Goal: Task Accomplishment & Management: Complete application form

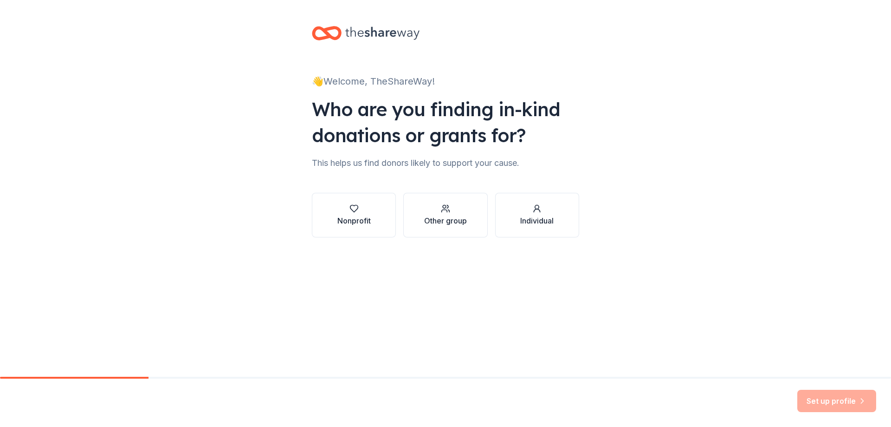
drag, startPoint x: 103, startPoint y: 5, endPoint x: 78, endPoint y: 112, distance: 110.2
click at [78, 112] on div "👋 Welcome, TheShareWay! Who are you finding in-kind donations or grants for? Th…" at bounding box center [445, 141] width 891 height 282
click at [353, 217] on div "Nonprofit" at bounding box center [353, 220] width 33 height 11
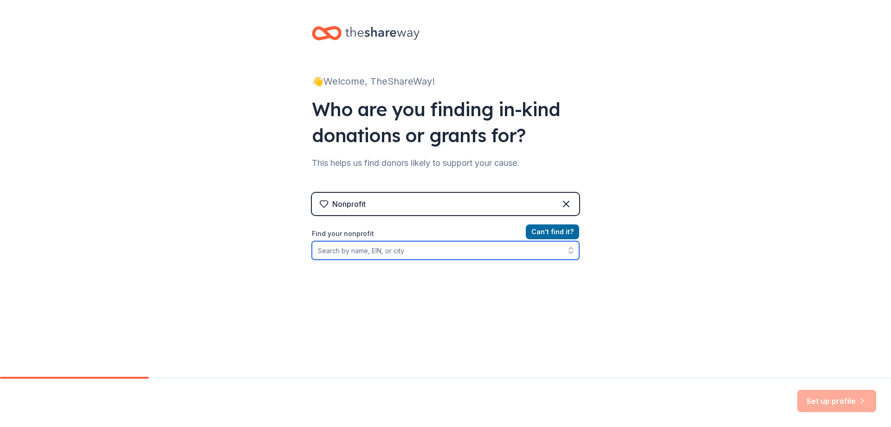
click at [356, 255] on input "Find your nonprofit" at bounding box center [445, 250] width 267 height 19
type input "[PERSON_NAME] memorial foundation"
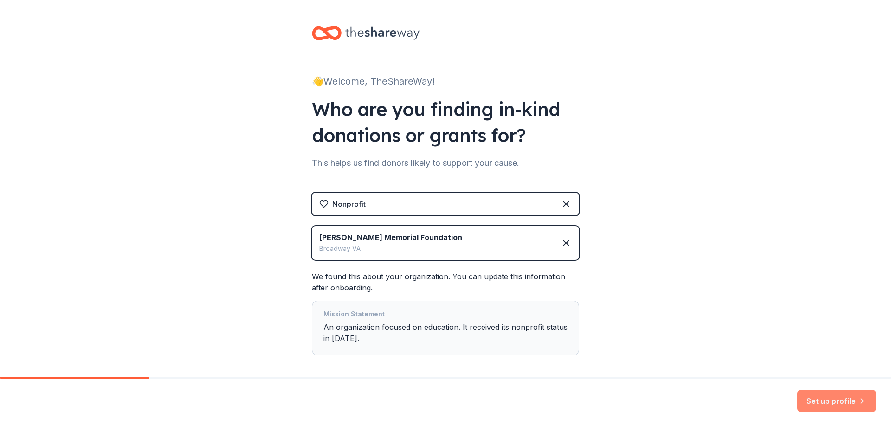
click at [838, 401] on button "Set up profile" at bounding box center [836, 400] width 79 height 22
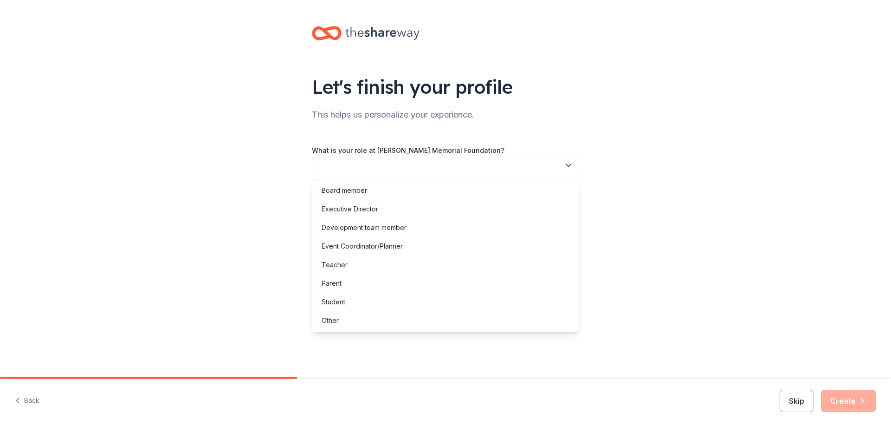
click at [569, 164] on icon "button" at bounding box center [568, 165] width 9 height 9
click at [375, 207] on div "Executive Director" at bounding box center [350, 208] width 57 height 11
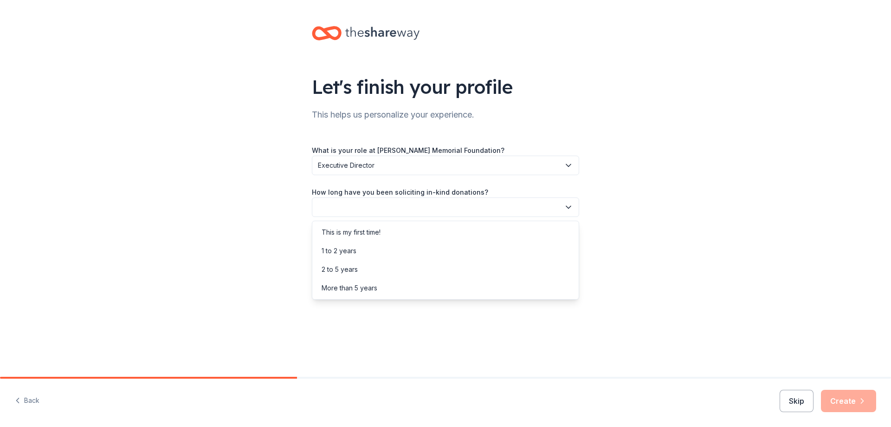
click at [377, 200] on button "button" at bounding box center [445, 206] width 267 height 19
click at [349, 252] on div "1 to 2 years" at bounding box center [339, 250] width 35 height 11
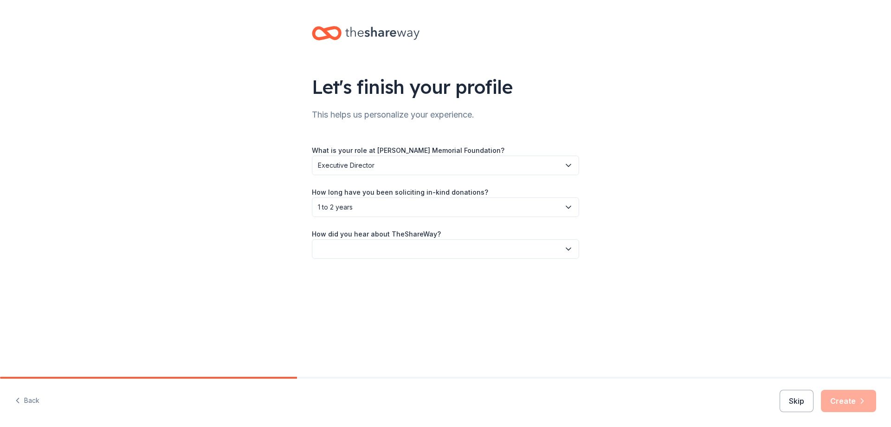
click at [353, 246] on button "button" at bounding box center [445, 248] width 267 height 19
click at [366, 313] on div "Social media" at bounding box center [445, 311] width 263 height 19
click at [847, 407] on button "Create" at bounding box center [848, 400] width 55 height 22
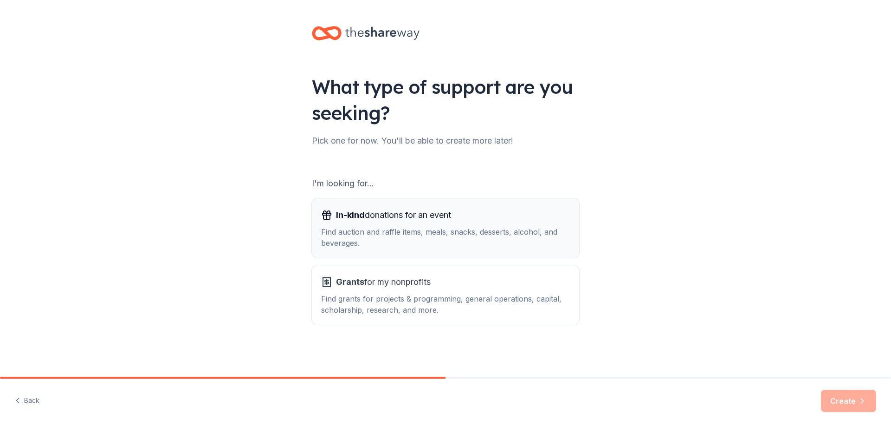
click at [398, 237] on div "Find auction and raffle items, meals, snacks, desserts, alcohol, and beverages." at bounding box center [445, 237] width 249 height 22
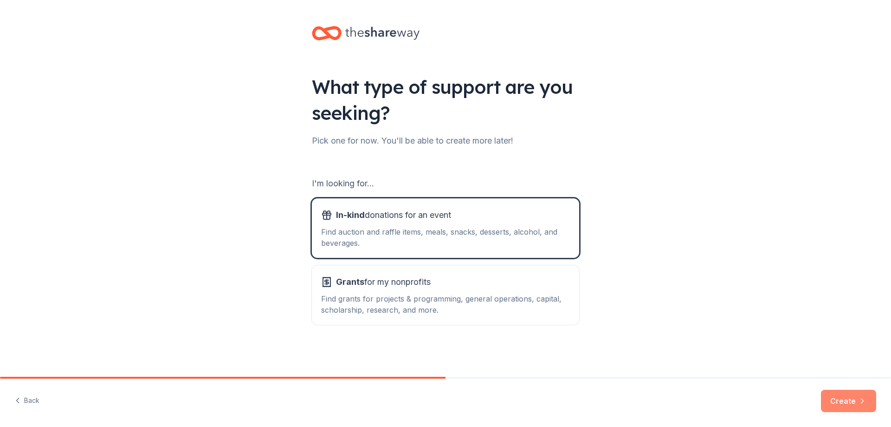
click at [845, 399] on button "Create" at bounding box center [848, 400] width 55 height 22
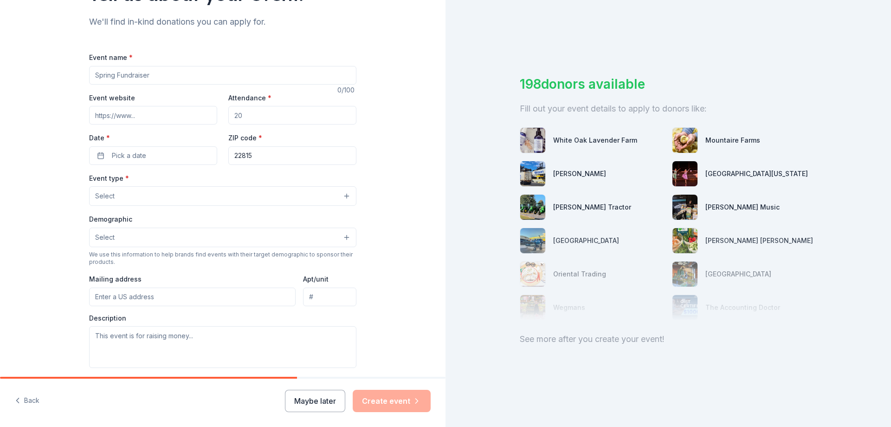
scroll to position [46, 0]
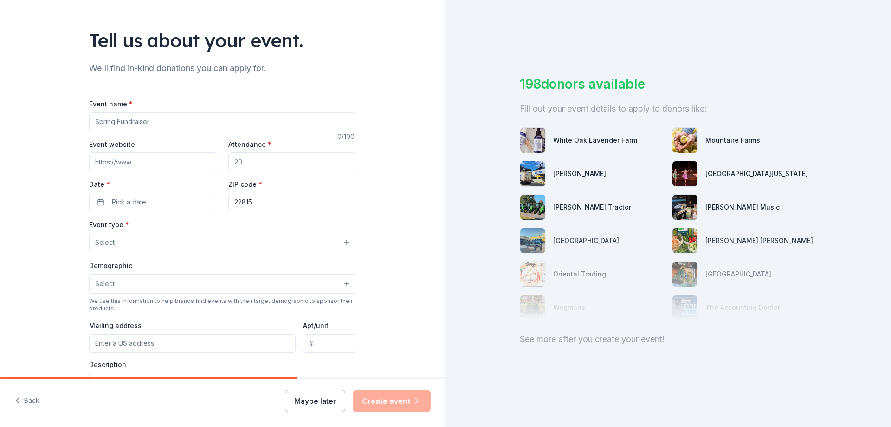
drag, startPoint x: 162, startPoint y: 120, endPoint x: 33, endPoint y: 110, distance: 128.9
click at [33, 110] on div "Tell us about your event. We'll find in-kind donations you can apply for. Event…" at bounding box center [223, 263] width 446 height 618
type input "Golf Tournament"
drag, startPoint x: 246, startPoint y: 162, endPoint x: 214, endPoint y: 161, distance: 32.0
click at [214, 161] on div "Event website Attendance * Date * Pick a date ZIP code * 22815" at bounding box center [222, 174] width 267 height 73
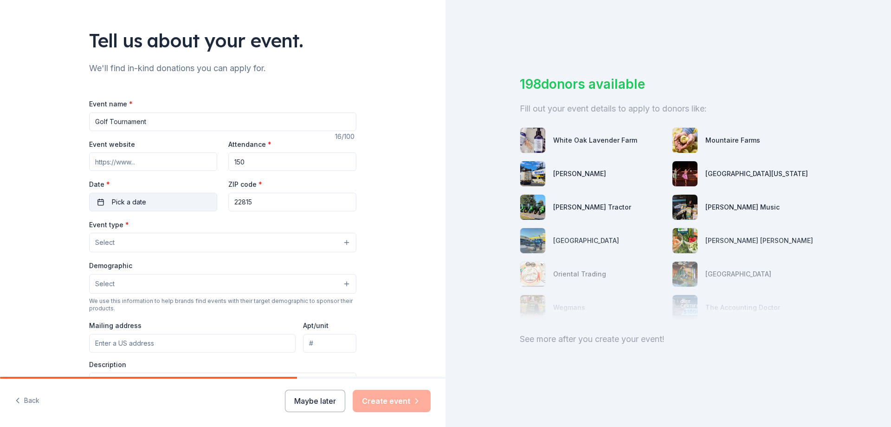
type input "150"
click at [114, 200] on span "Pick a date" at bounding box center [129, 201] width 34 height 11
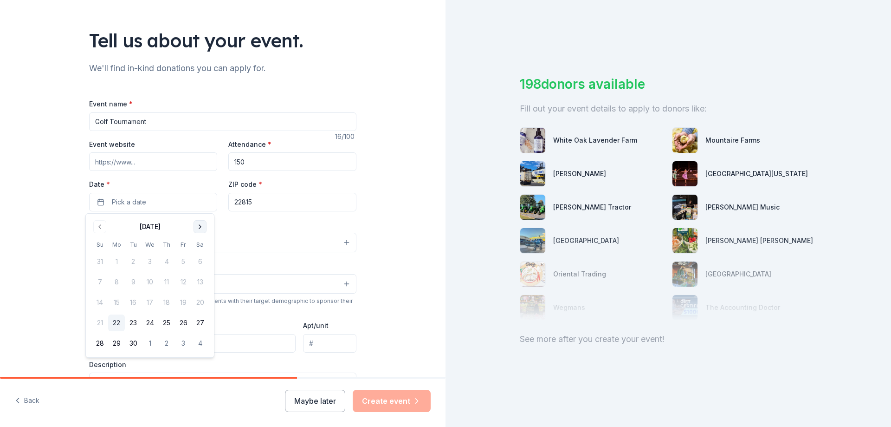
click at [201, 226] on button "Go to next month" at bounding box center [200, 226] width 13 height 13
click at [182, 302] on button "17" at bounding box center [183, 302] width 17 height 17
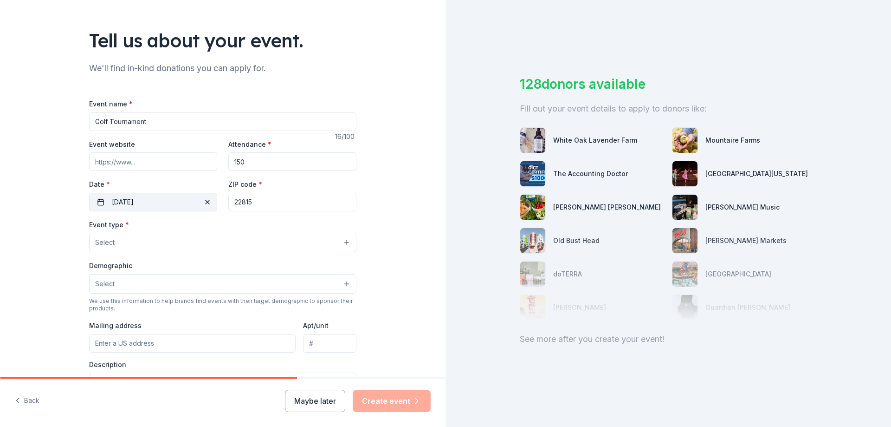
drag, startPoint x: 255, startPoint y: 201, endPoint x: 212, endPoint y: 201, distance: 43.2
click at [212, 201] on div "Event website Attendance * 150 Date * [DATE] ZIP code * 22815" at bounding box center [222, 174] width 267 height 73
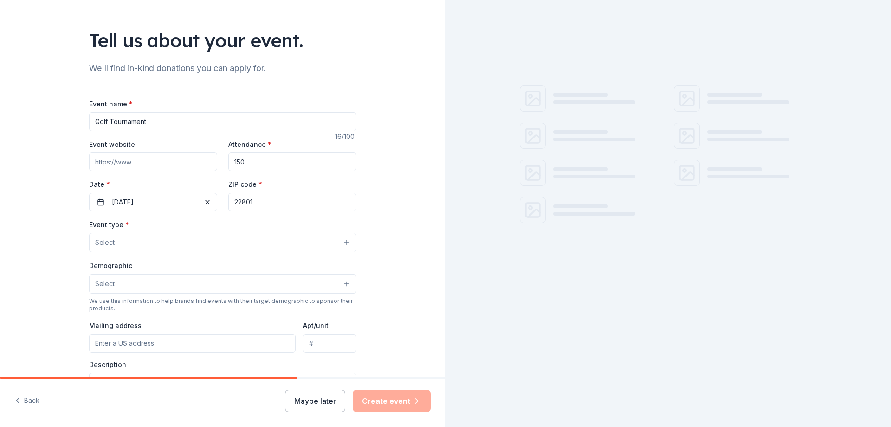
type input "22801"
click at [147, 242] on button "Select" at bounding box center [222, 242] width 267 height 19
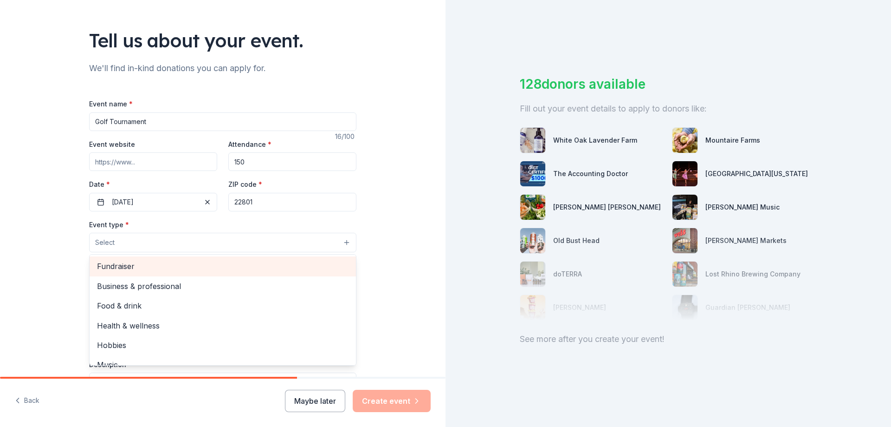
click at [131, 268] on span "Fundraiser" at bounding box center [223, 266] width 252 height 12
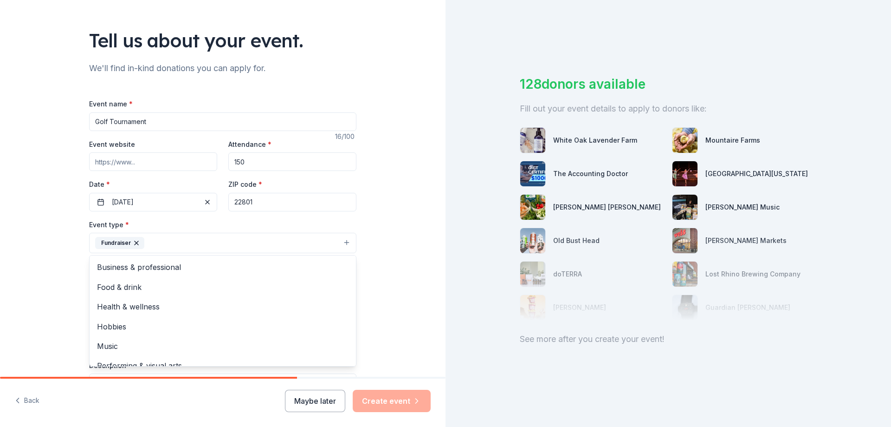
click at [54, 266] on div "Tell us about your event. We'll find in-kind donations you can apply for. Event…" at bounding box center [223, 263] width 446 height 619
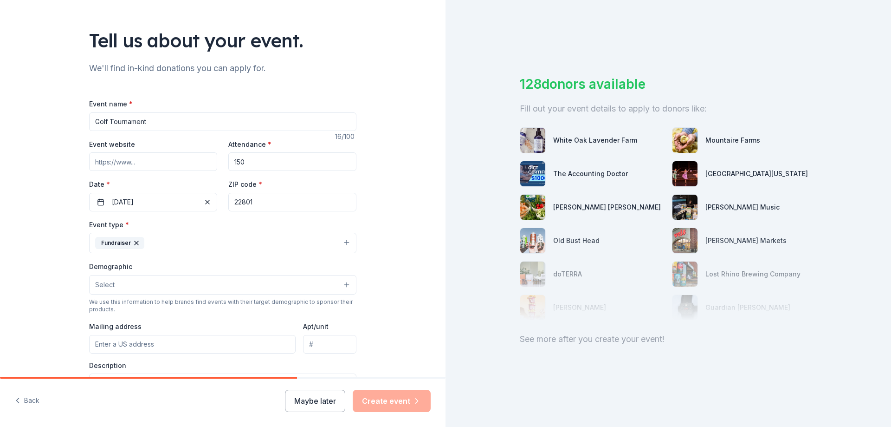
click at [190, 244] on button "Fundraiser" at bounding box center [222, 243] width 267 height 20
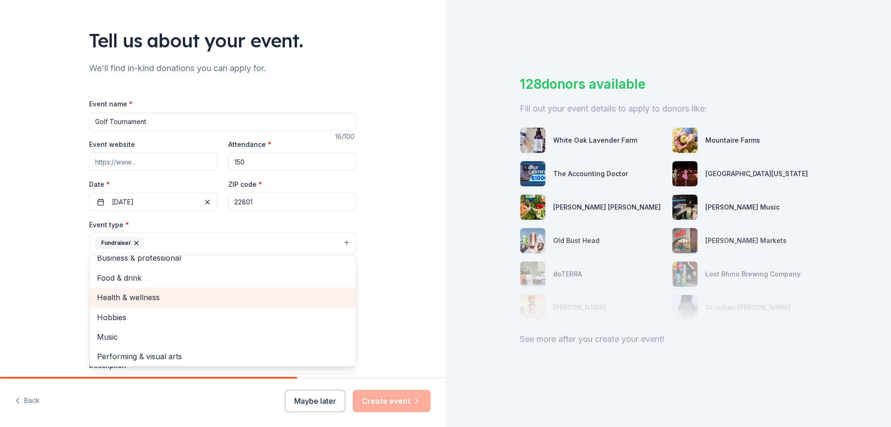
scroll to position [11, 0]
click at [40, 298] on div "Tell us about your event. We'll find in-kind donations you can apply for. Event…" at bounding box center [223, 263] width 446 height 619
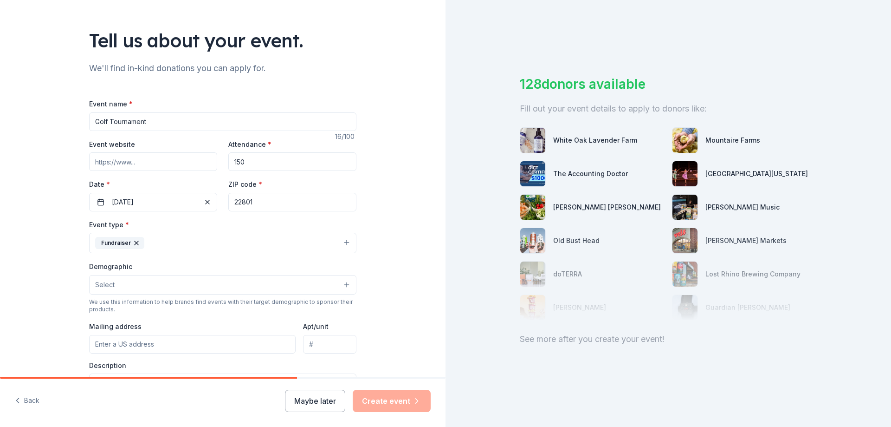
click at [105, 288] on span "Select" at bounding box center [104, 284] width 19 height 11
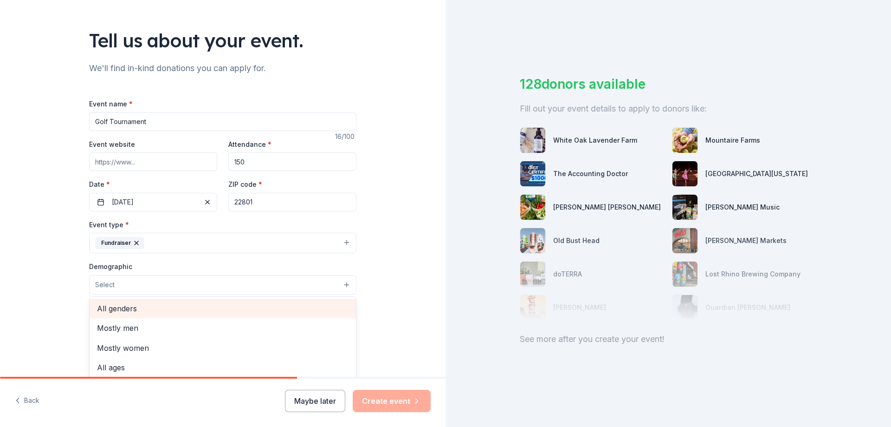
click at [143, 307] on span "All genders" at bounding box center [223, 308] width 252 height 12
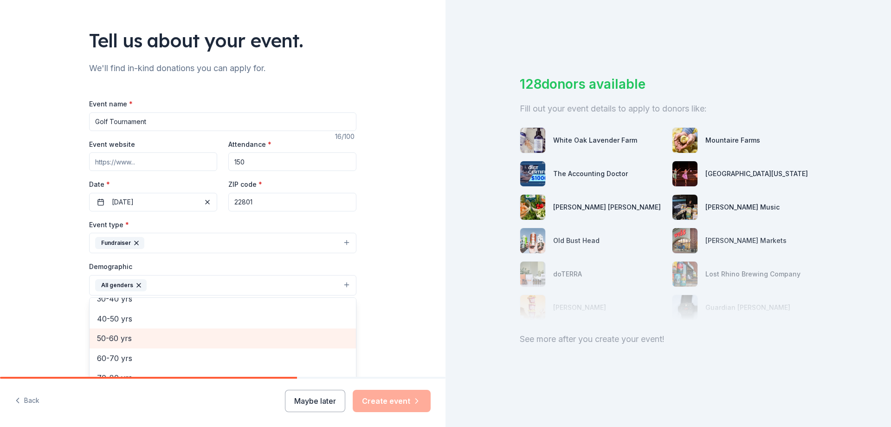
scroll to position [129, 0]
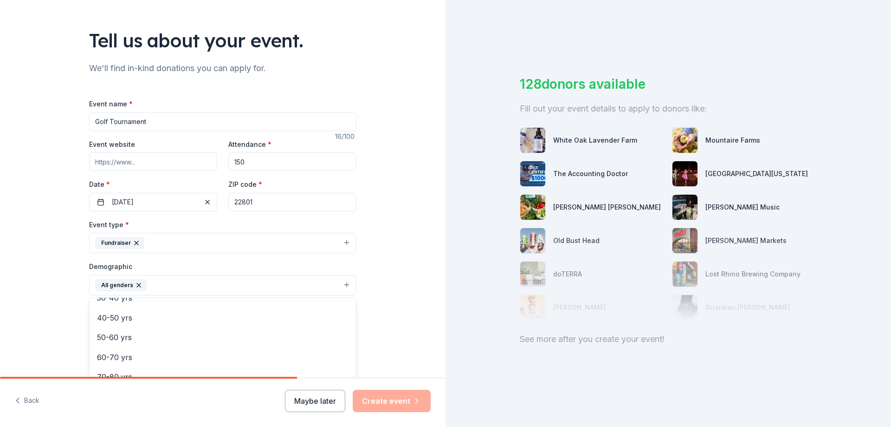
drag, startPoint x: 29, startPoint y: 302, endPoint x: 57, endPoint y: 285, distance: 32.2
click at [29, 302] on div "Tell us about your event. We'll find in-kind donations you can apply for. Event…" at bounding box center [223, 264] width 446 height 620
click at [172, 282] on button "All genders" at bounding box center [222, 285] width 267 height 20
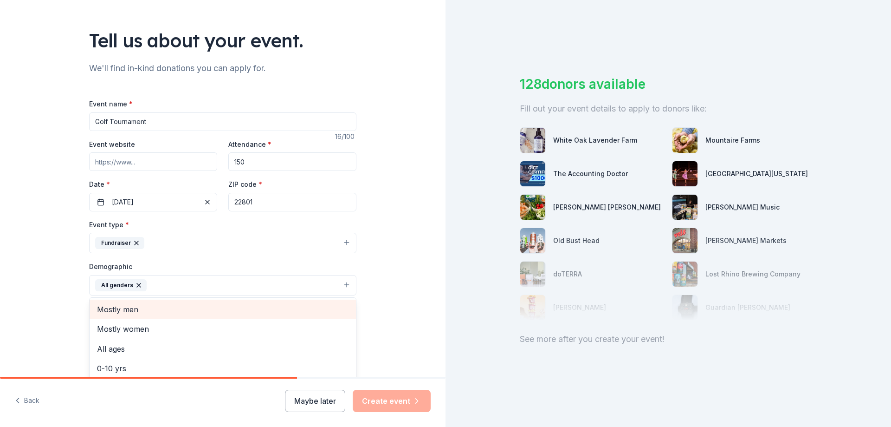
click at [112, 304] on span "Mostly men" at bounding box center [223, 309] width 252 height 12
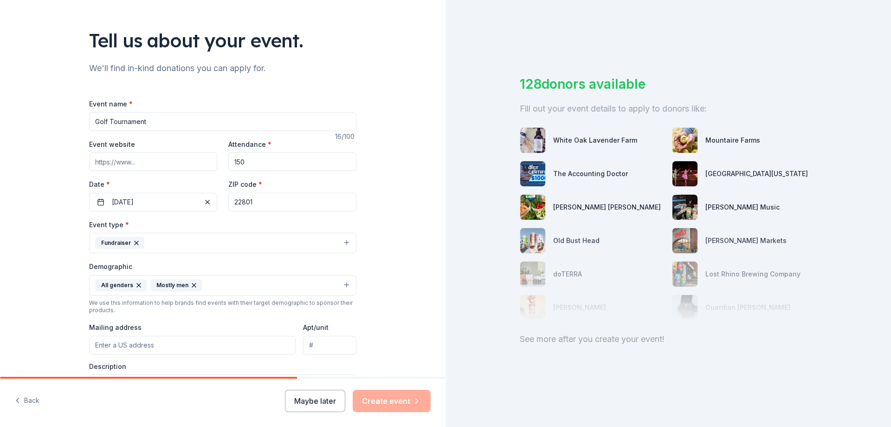
click at [137, 285] on icon "button" at bounding box center [139, 285] width 4 height 4
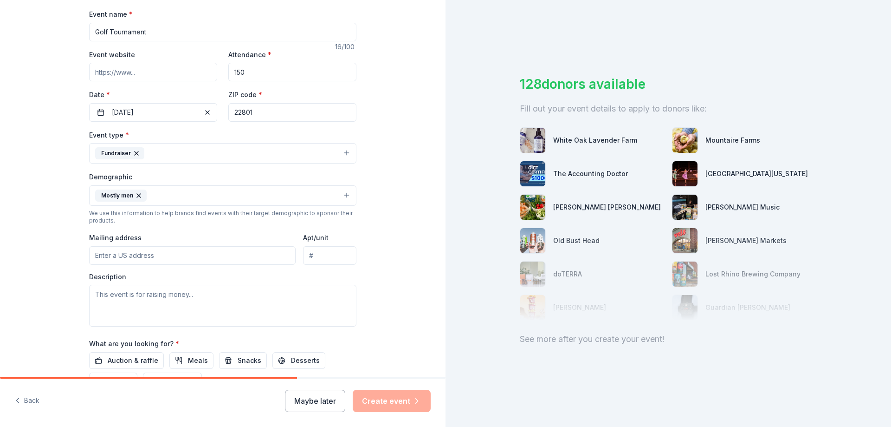
scroll to position [139, 0]
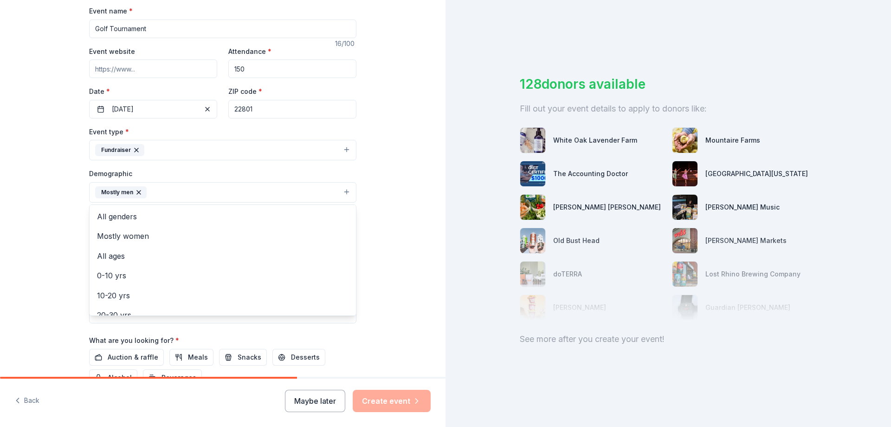
click at [193, 197] on button "Mostly men" at bounding box center [222, 192] width 267 height 20
click at [56, 286] on div "Tell us about your event. We'll find in-kind donations you can apply for. Event…" at bounding box center [223, 171] width 446 height 620
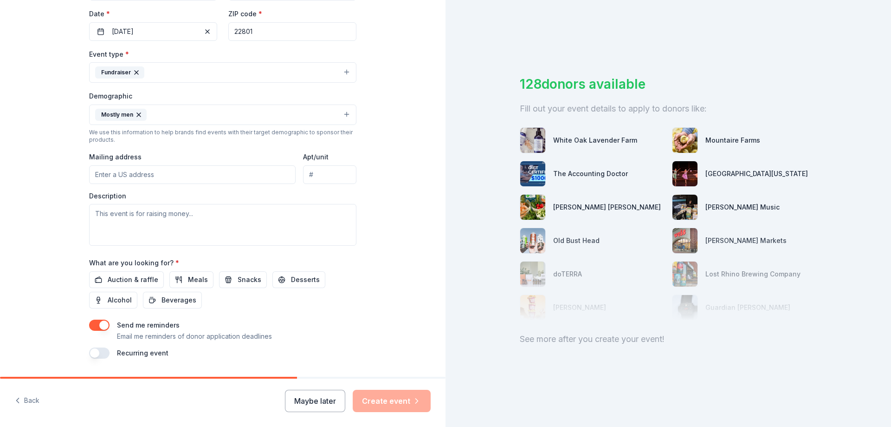
scroll to position [232, 0]
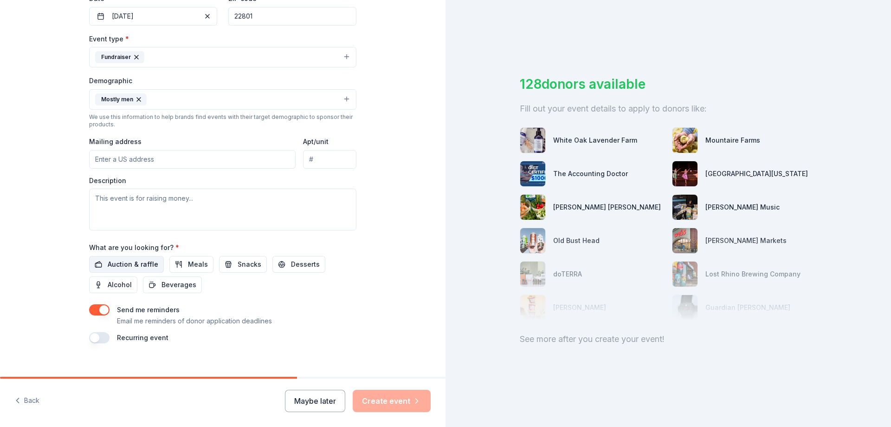
click at [128, 265] on span "Auction & raffle" at bounding box center [133, 264] width 51 height 11
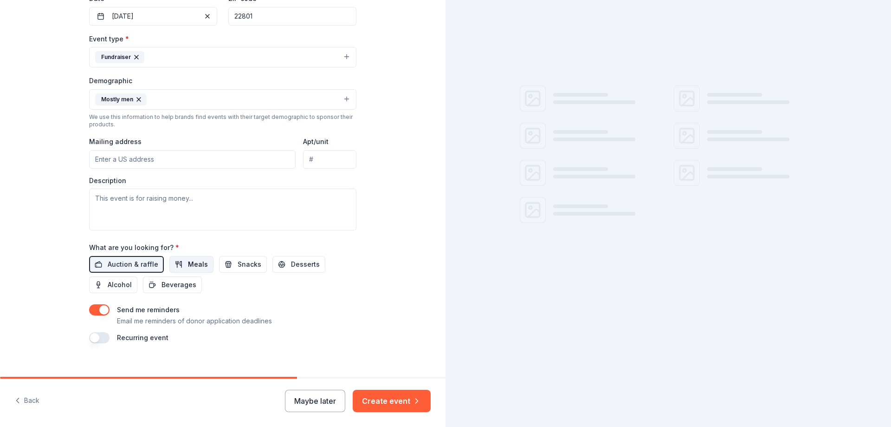
click at [179, 265] on button "Meals" at bounding box center [191, 264] width 44 height 17
click at [226, 266] on button "Snacks" at bounding box center [243, 264] width 48 height 17
click at [53, 287] on div "Tell us about your event. We'll find in-kind donations you can apply for. Event…" at bounding box center [223, 78] width 446 height 620
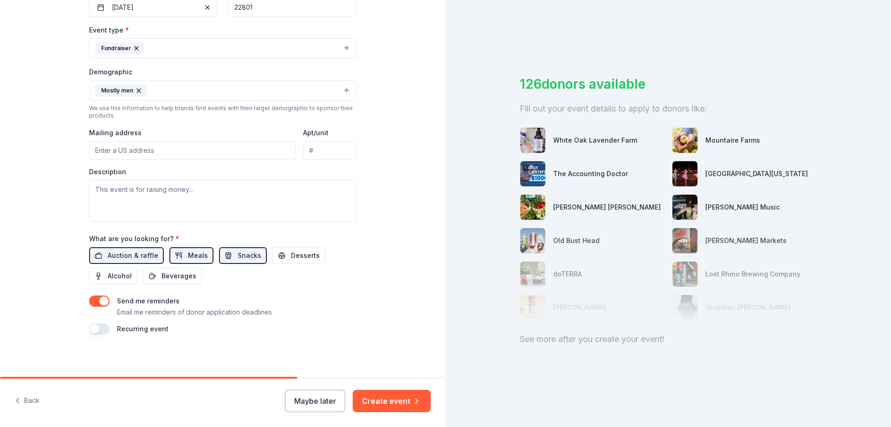
scroll to position [243, 0]
drag, startPoint x: 276, startPoint y: 375, endPoint x: 375, endPoint y: 372, distance: 99.8
click at [375, 372] on div "Tell us about your event. We'll find in-kind donations you can apply for. Event…" at bounding box center [223, 67] width 446 height 620
click at [126, 275] on span "Alcohol" at bounding box center [120, 273] width 24 height 11
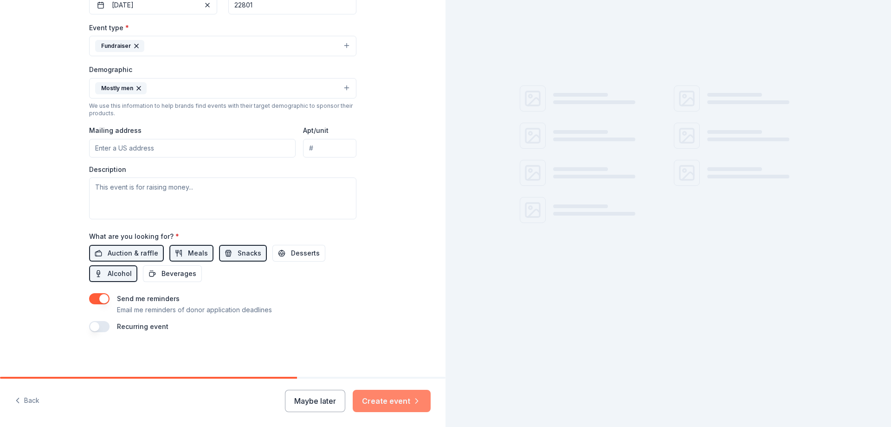
click at [378, 402] on button "Create event" at bounding box center [392, 400] width 78 height 22
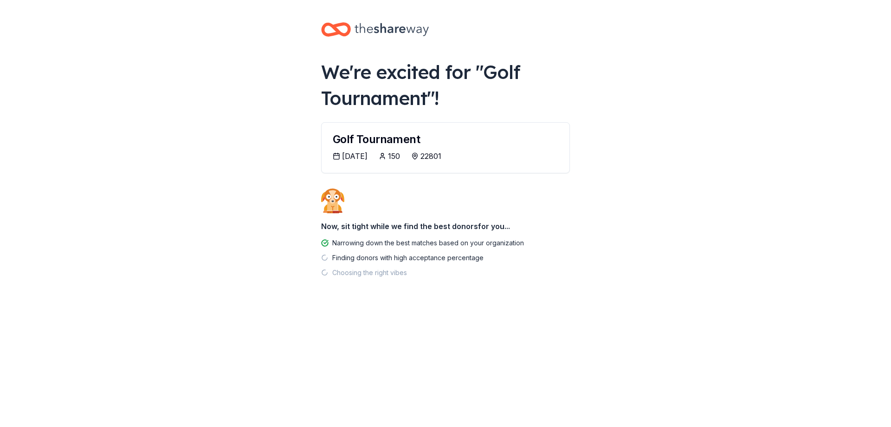
click at [365, 156] on div "[DATE]" at bounding box center [355, 155] width 26 height 11
click at [384, 137] on div "Golf Tournament" at bounding box center [446, 139] width 226 height 11
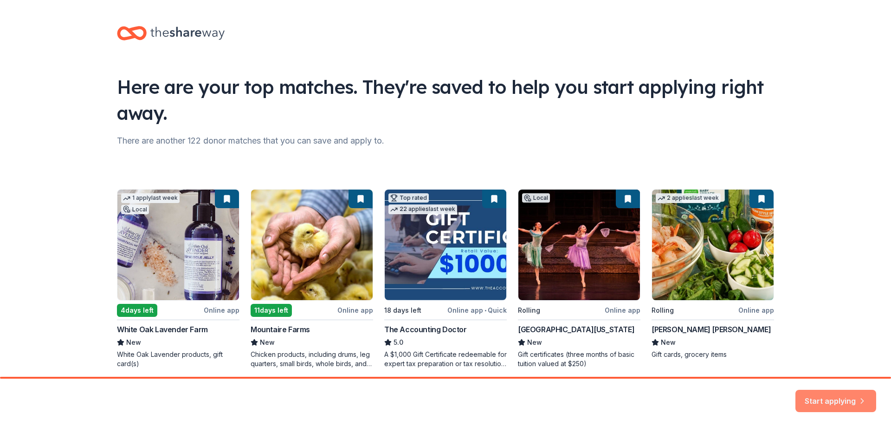
click at [831, 396] on button "Start applying" at bounding box center [835, 395] width 81 height 22
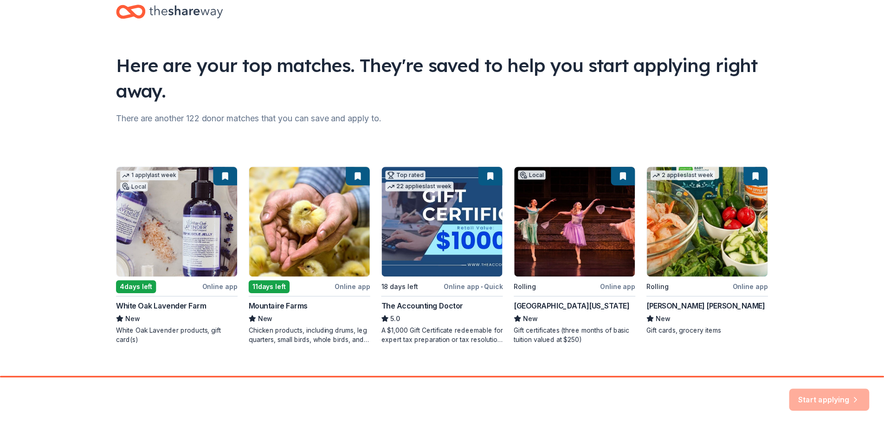
scroll to position [36, 0]
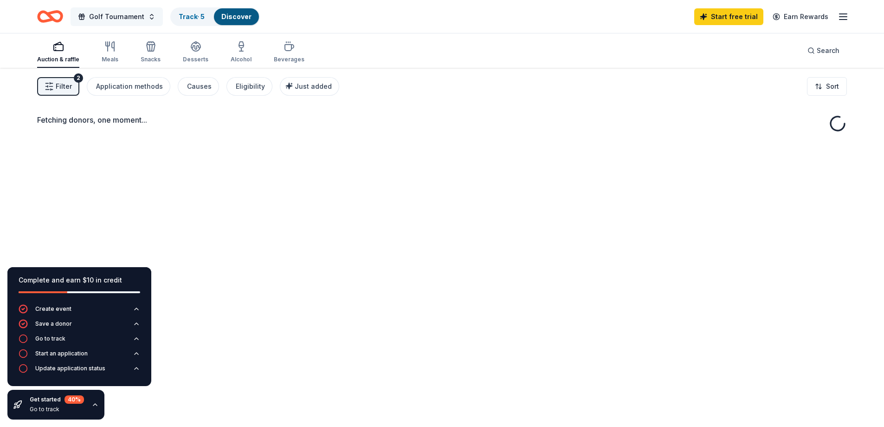
click at [123, 13] on span "Golf Tournament" at bounding box center [116, 16] width 55 height 11
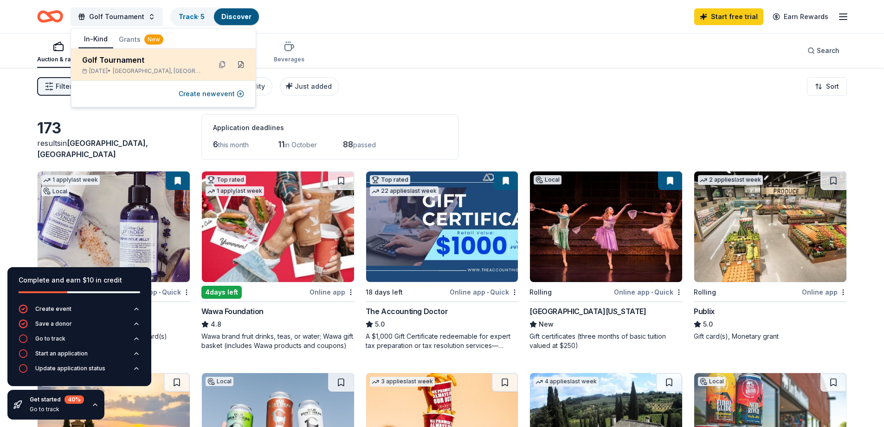
click at [239, 65] on button at bounding box center [240, 64] width 15 height 15
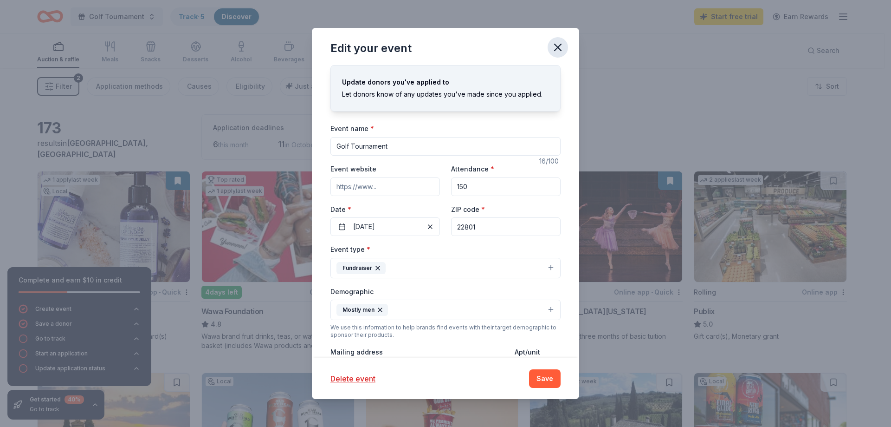
click at [558, 47] on icon "button" at bounding box center [558, 47] width 6 height 6
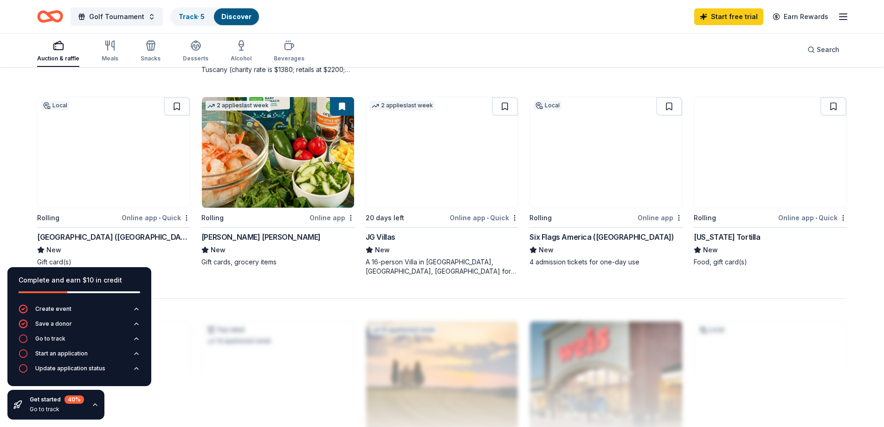
scroll to position [789, 0]
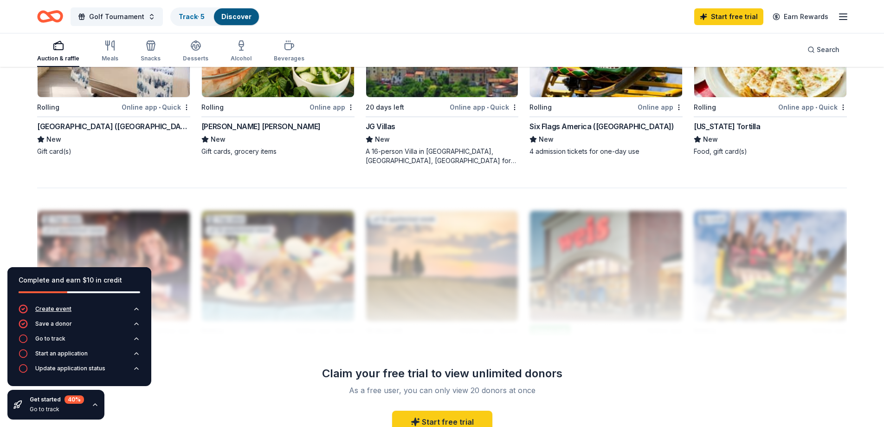
click at [138, 309] on icon "button" at bounding box center [136, 308] width 7 height 7
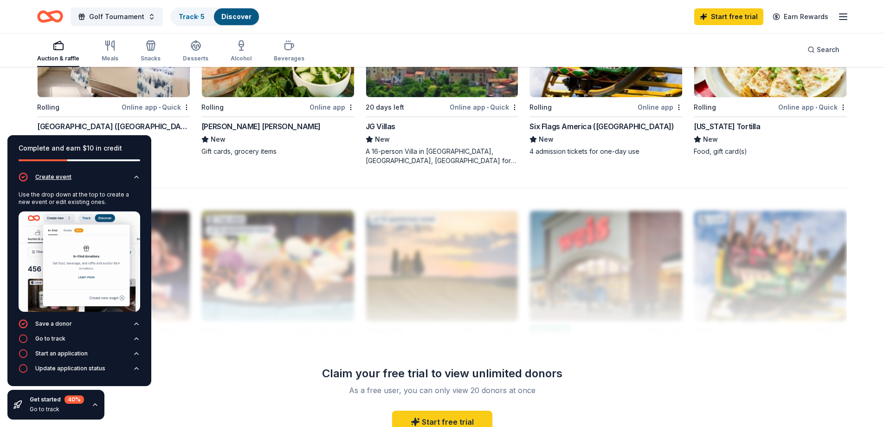
click at [137, 176] on icon "button" at bounding box center [136, 176] width 7 height 7
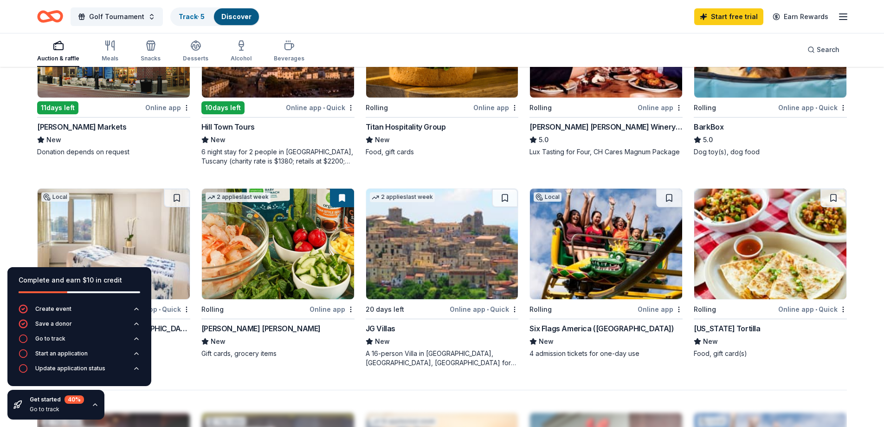
scroll to position [603, 0]
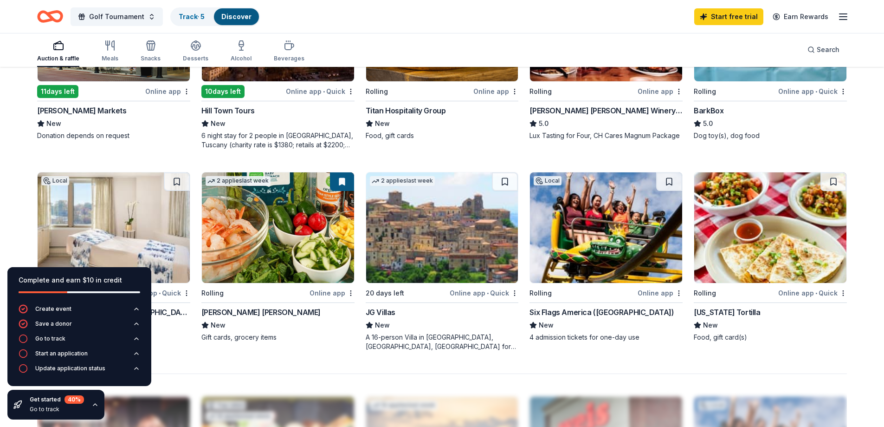
click at [446, 243] on img at bounding box center [442, 227] width 152 height 110
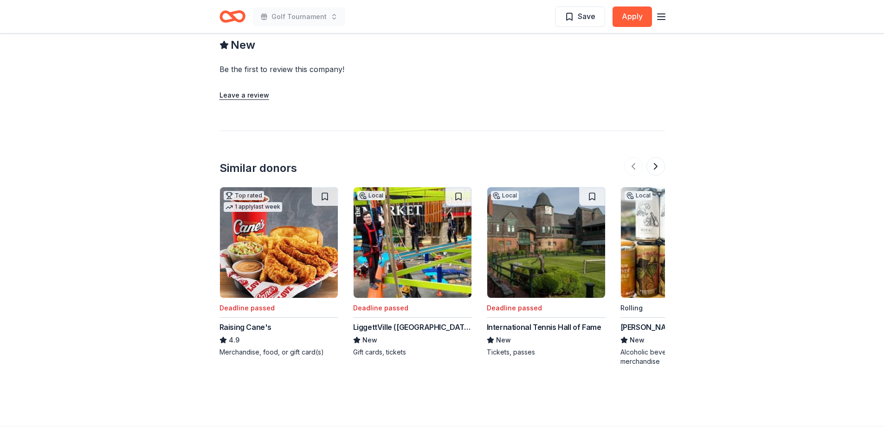
scroll to position [981, 0]
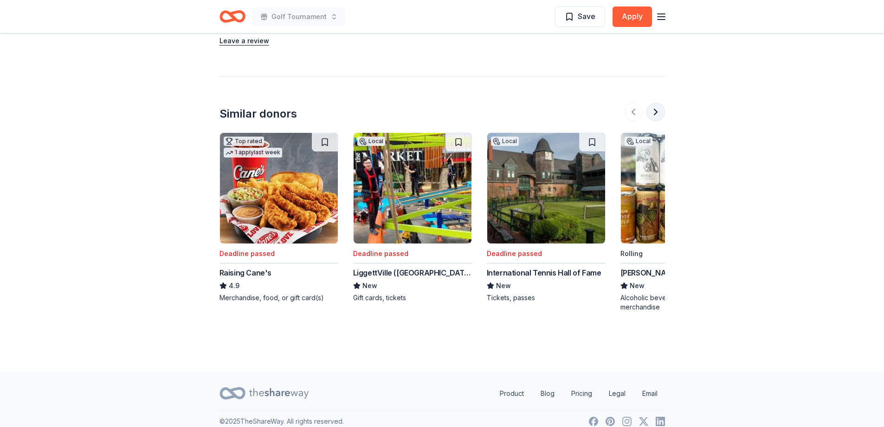
click at [659, 103] on button at bounding box center [655, 112] width 19 height 19
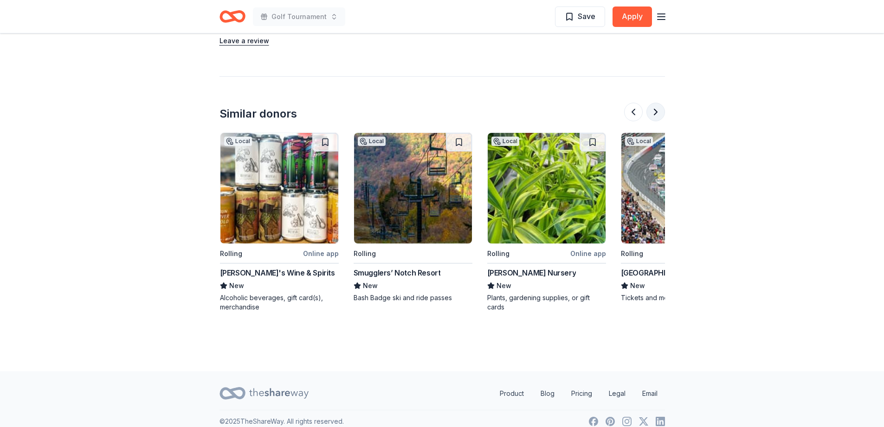
scroll to position [0, 401]
click at [654, 103] on button at bounding box center [655, 112] width 19 height 19
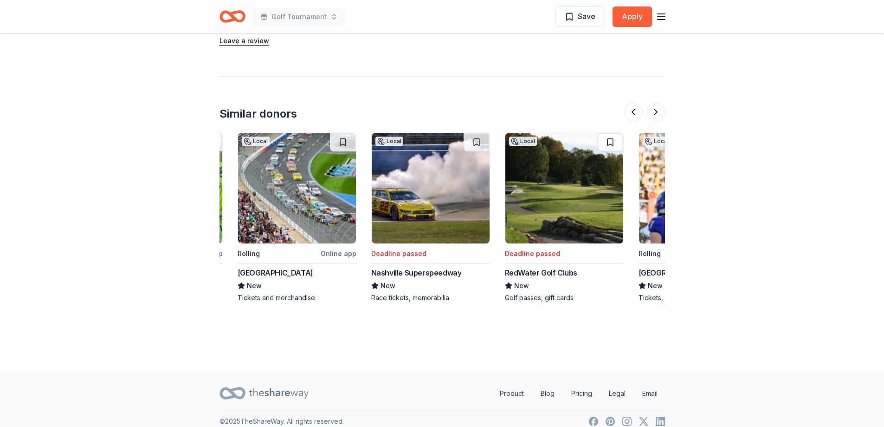
scroll to position [0, 802]
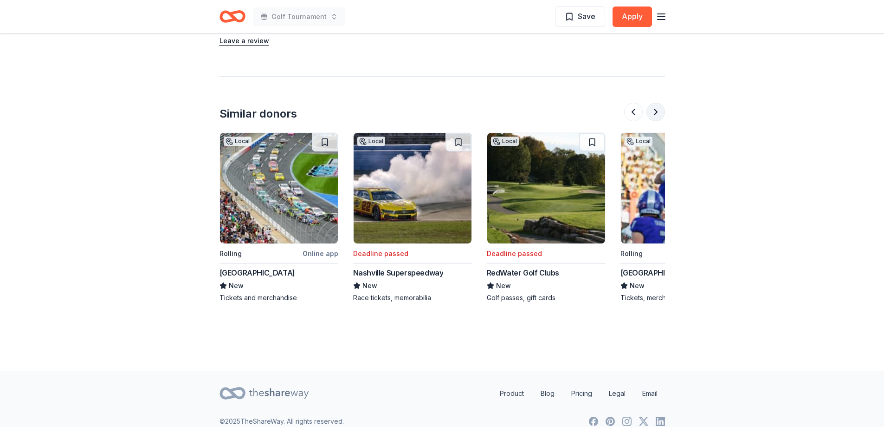
click at [654, 103] on button at bounding box center [655, 112] width 19 height 19
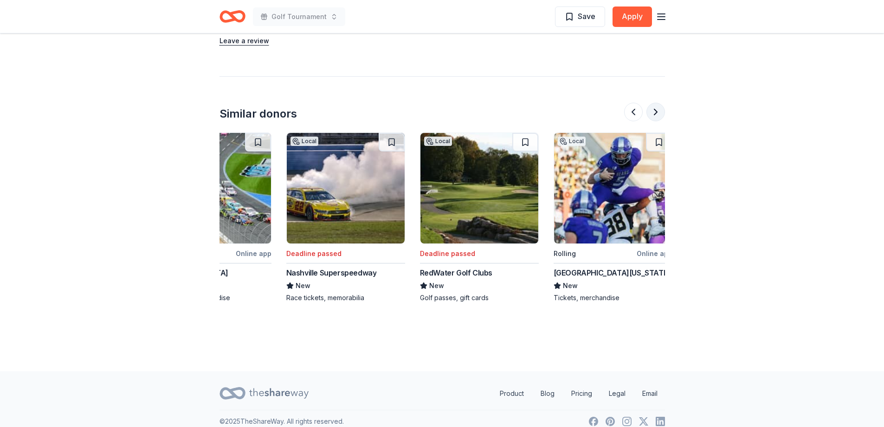
scroll to position [0, 876]
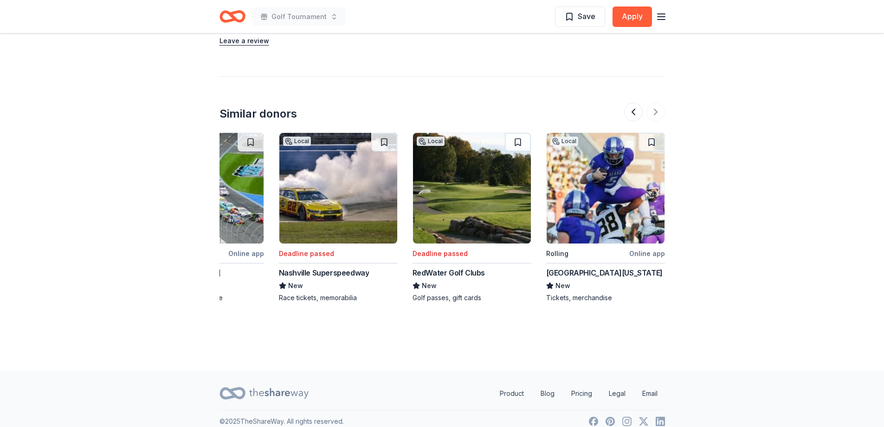
click at [652, 103] on div at bounding box center [644, 112] width 41 height 19
click at [656, 103] on div at bounding box center [644, 112] width 41 height 19
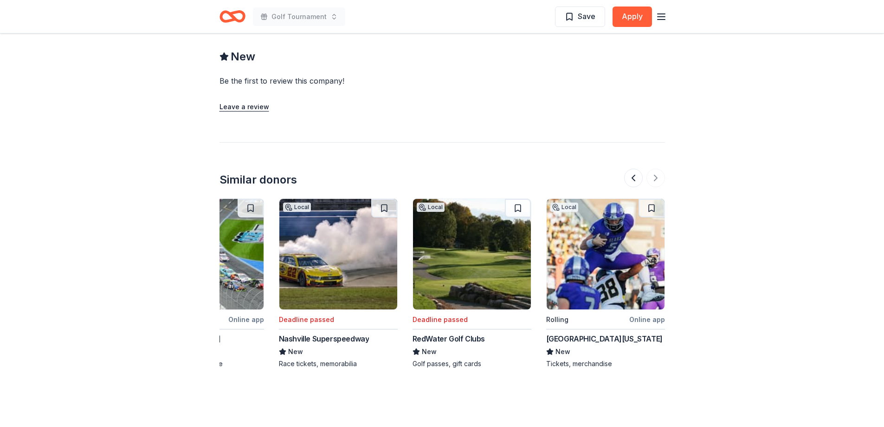
scroll to position [749, 0]
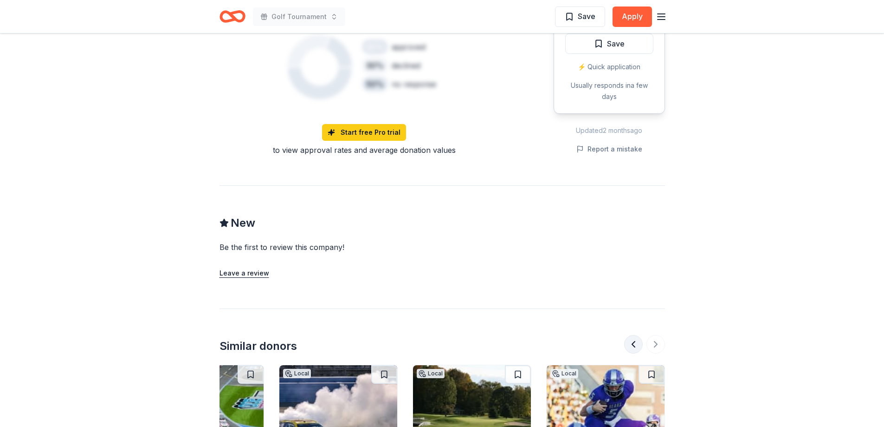
click at [636, 335] on button at bounding box center [633, 344] width 19 height 19
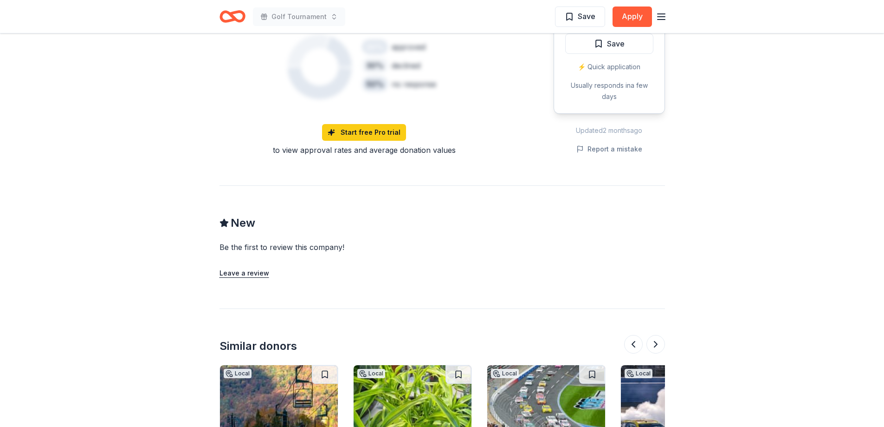
scroll to position [981, 0]
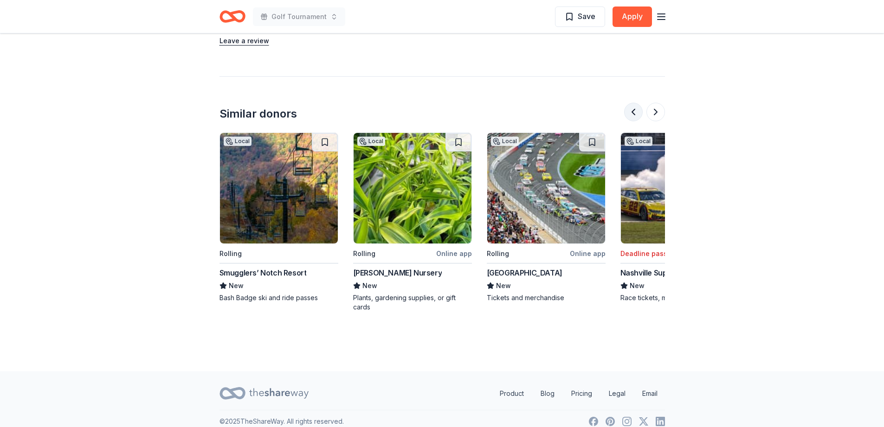
click at [634, 103] on button at bounding box center [633, 112] width 19 height 19
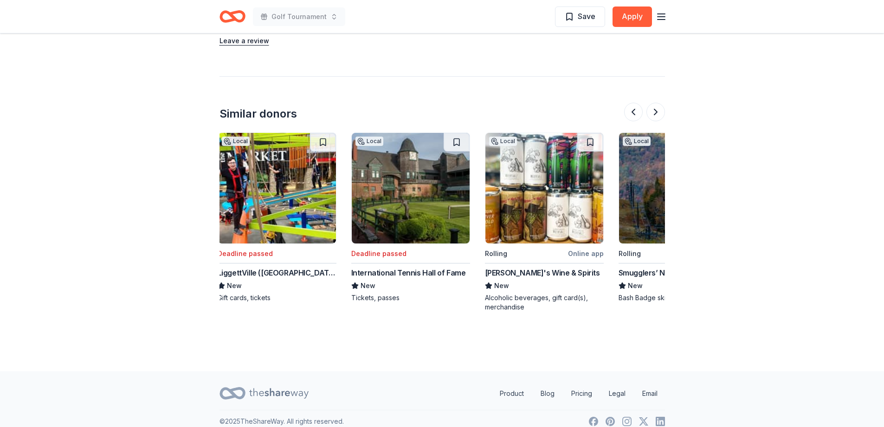
scroll to position [0, 134]
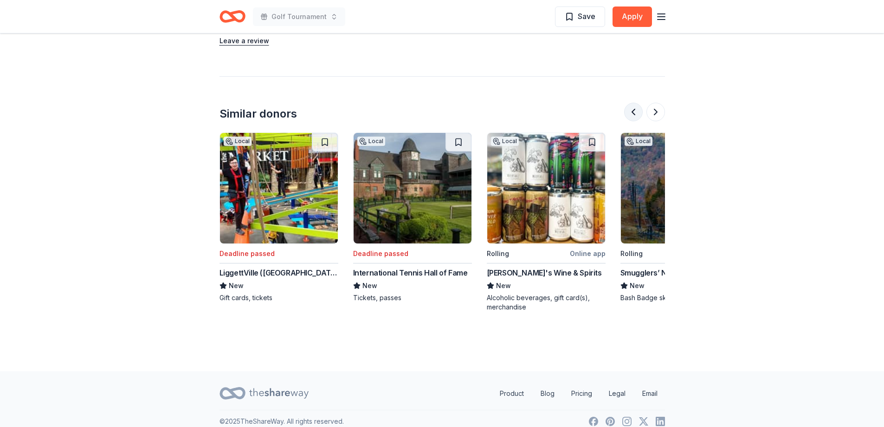
click at [633, 103] on button at bounding box center [633, 112] width 19 height 19
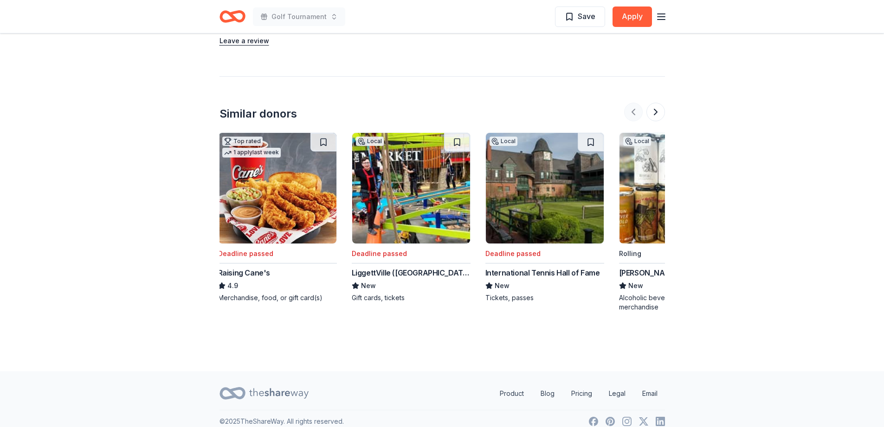
scroll to position [0, 0]
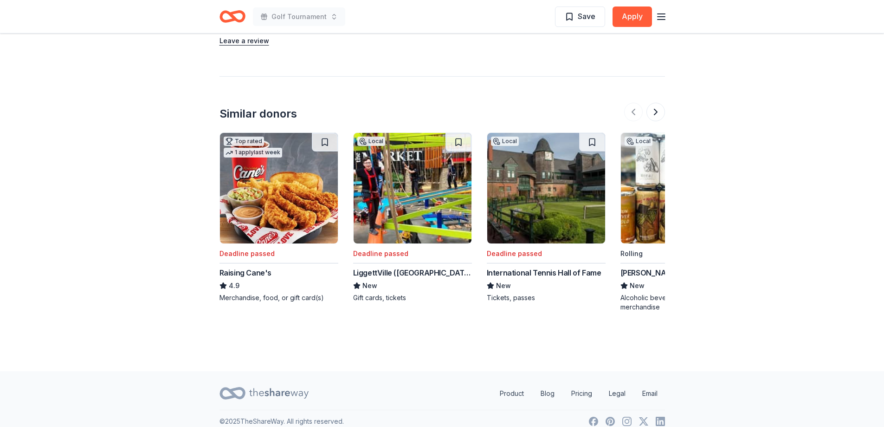
click at [634, 103] on div at bounding box center [644, 112] width 41 height 19
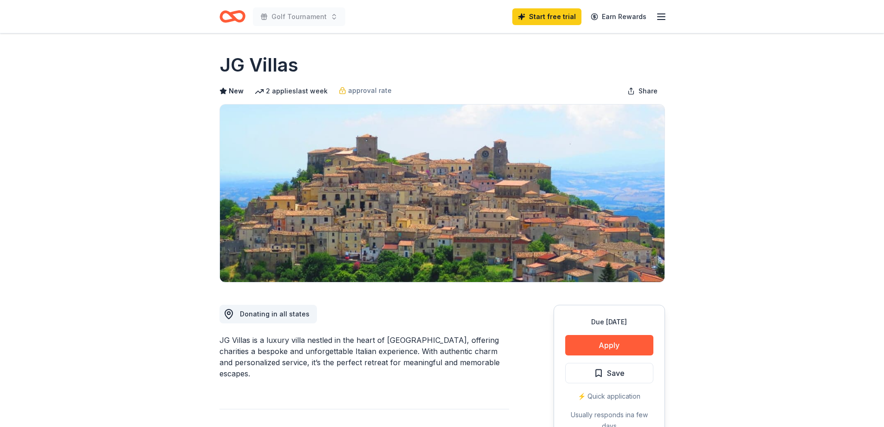
click at [237, 19] on icon "Home" at bounding box center [236, 16] width 14 height 9
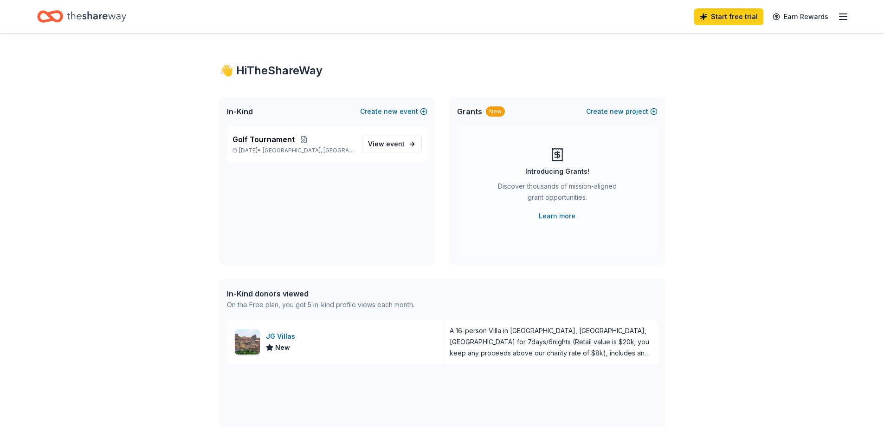
click at [846, 13] on icon "button" at bounding box center [843, 16] width 11 height 11
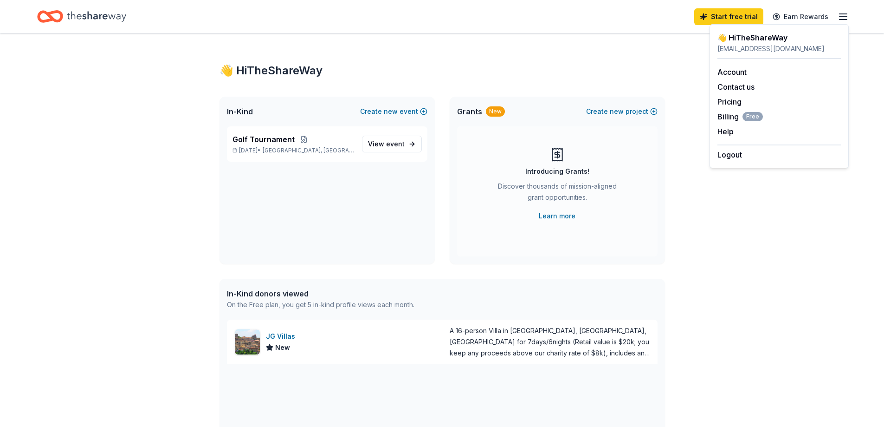
click at [48, 18] on icon "Home" at bounding box center [50, 17] width 26 height 22
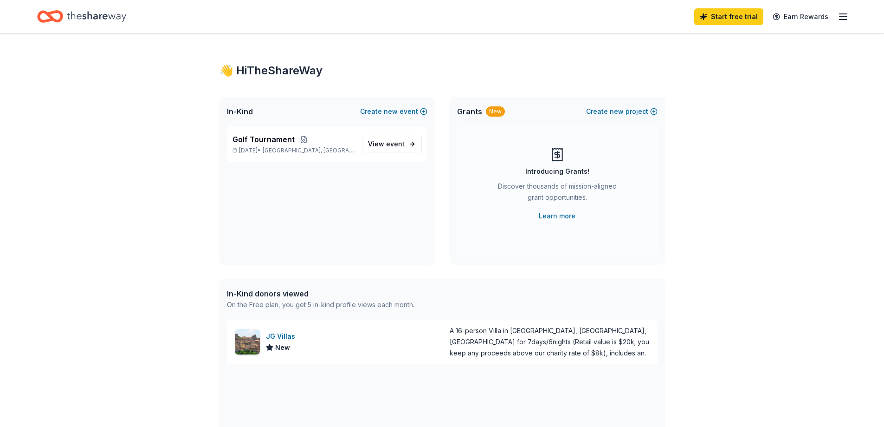
click at [52, 17] on icon "Home" at bounding box center [54, 16] width 14 height 9
click at [277, 146] on div "Golf Tournament Oct 17, 2025 • Harrisonburg, VA" at bounding box center [294, 144] width 122 height 20
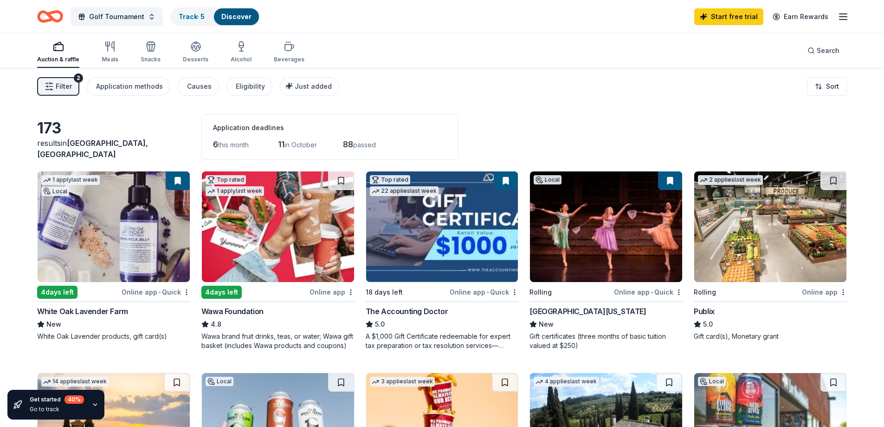
click at [847, 15] on icon "button" at bounding box center [843, 16] width 11 height 11
click at [294, 90] on div "Just added" at bounding box center [310, 86] width 43 height 11
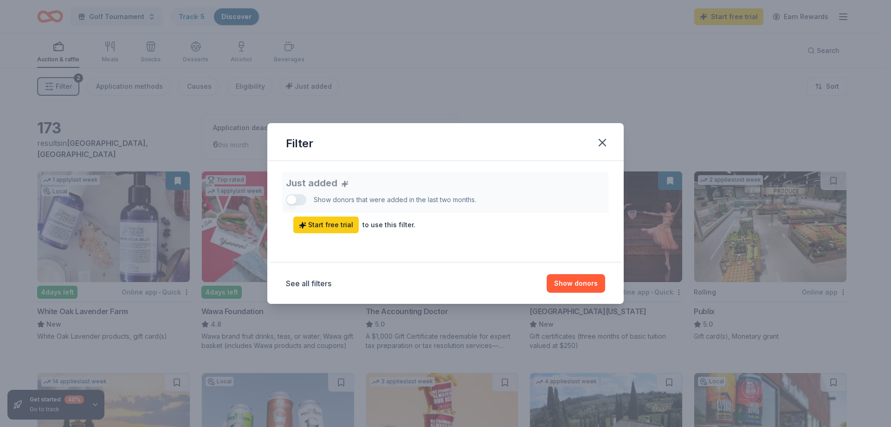
click at [294, 202] on div "Just added Show donors that were added in the last two months. Start free trial…" at bounding box center [445, 202] width 319 height 61
click at [574, 285] on button "Show donors" at bounding box center [576, 283] width 58 height 19
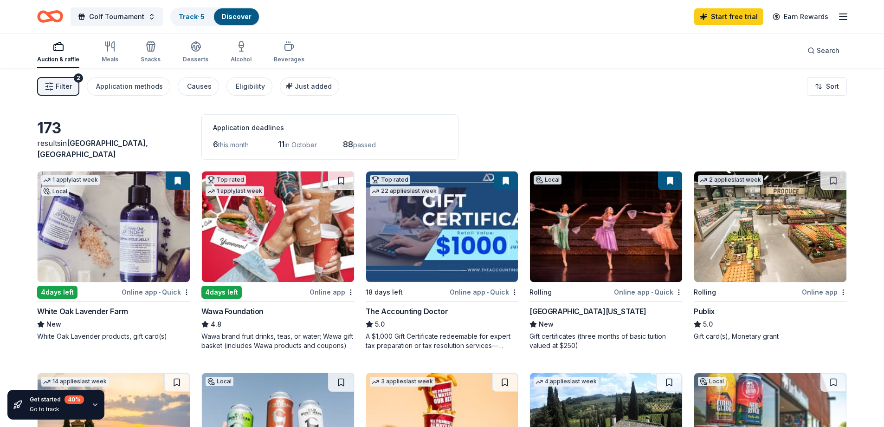
click at [144, 252] on img at bounding box center [114, 226] width 152 height 110
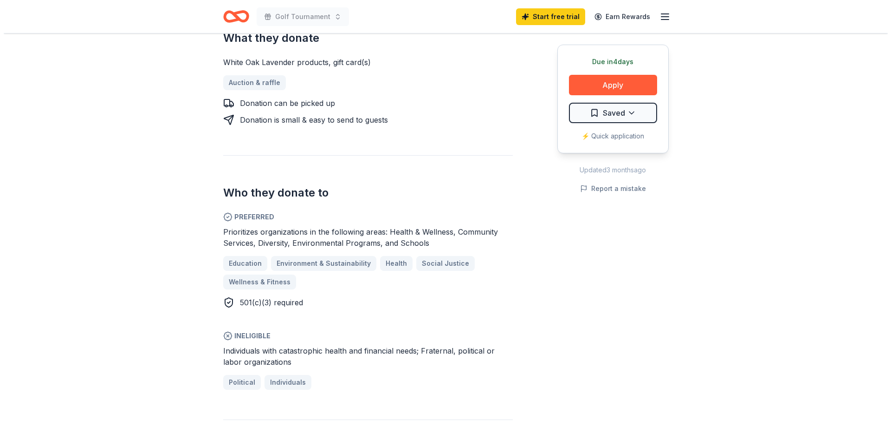
scroll to position [418, 0]
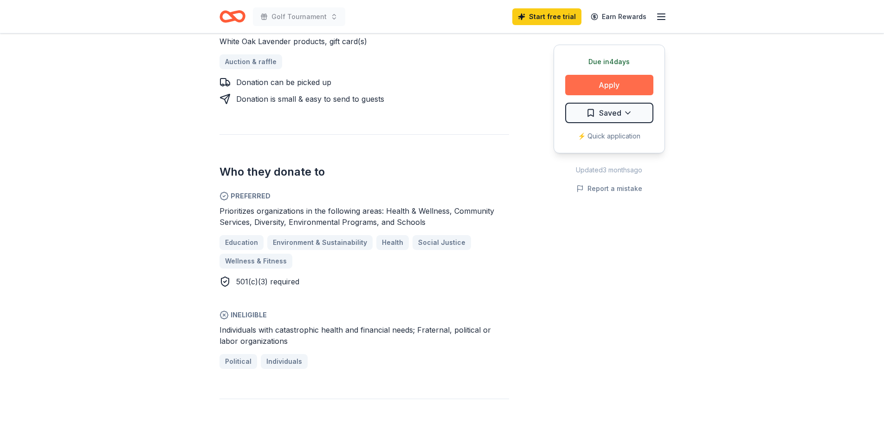
click at [596, 84] on button "Apply" at bounding box center [609, 85] width 88 height 20
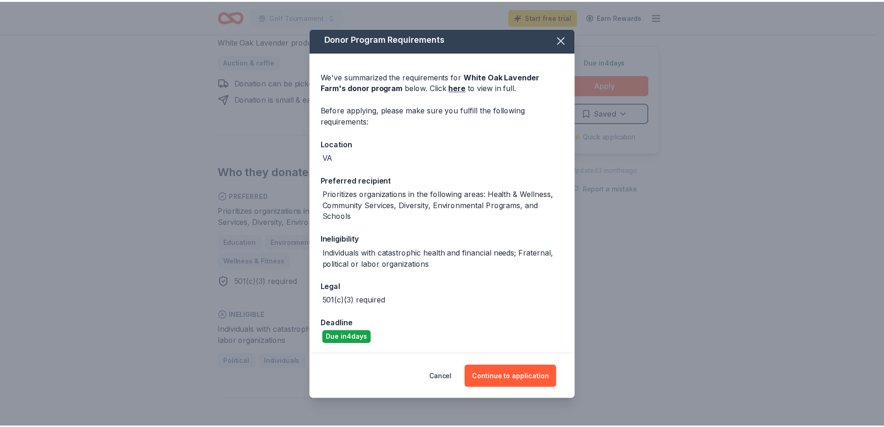
scroll to position [3, 0]
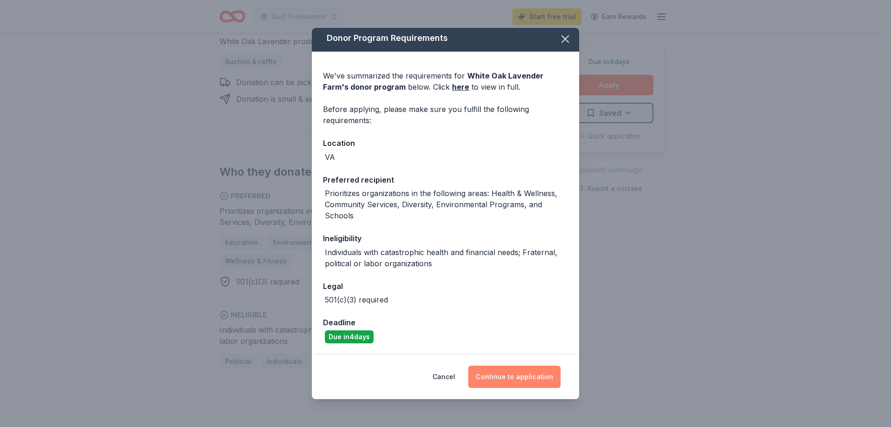
click at [505, 375] on button "Continue to application" at bounding box center [514, 376] width 92 height 22
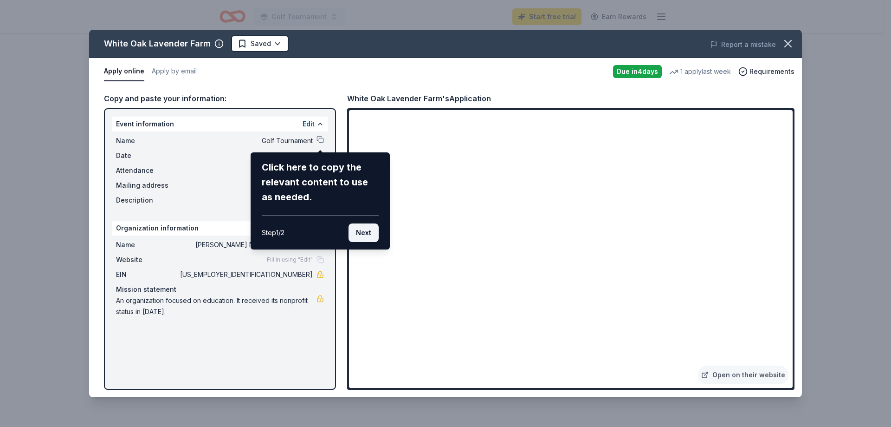
click at [368, 238] on button "Next" at bounding box center [364, 232] width 30 height 19
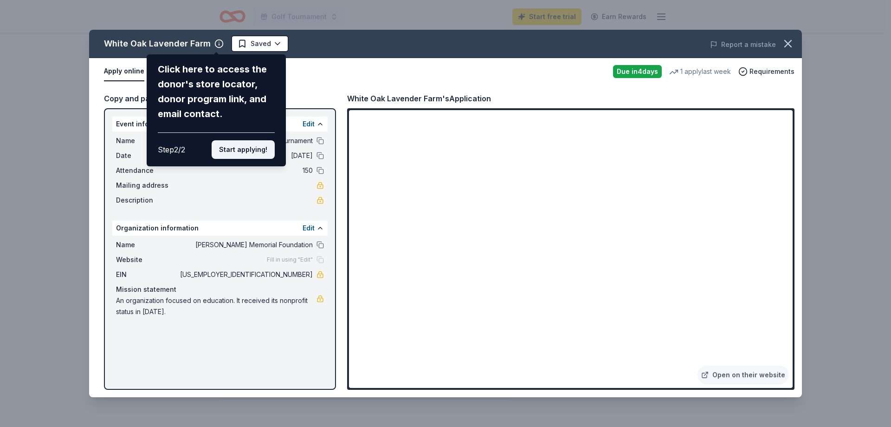
click at [229, 148] on button "Start applying!" at bounding box center [243, 149] width 63 height 19
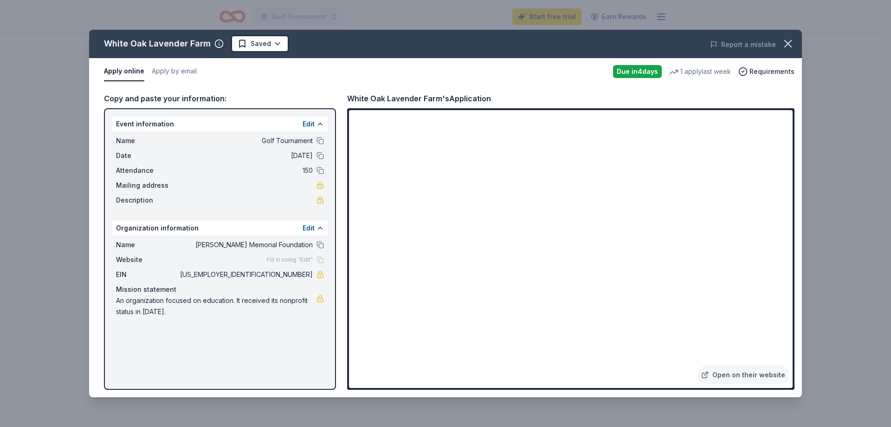
drag, startPoint x: 788, startPoint y: 43, endPoint x: 776, endPoint y: 31, distance: 17.4
click at [788, 43] on icon "button" at bounding box center [788, 43] width 13 height 13
